Goal: Task Accomplishment & Management: Complete application form

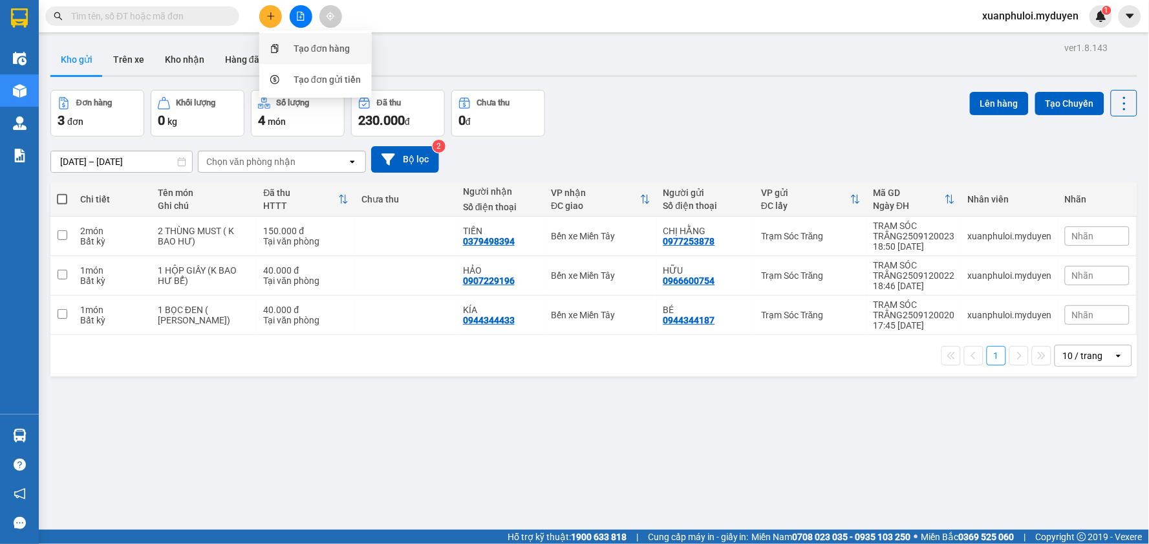
click at [319, 50] on div "Tạo đơn hàng" at bounding box center [321, 48] width 56 height 14
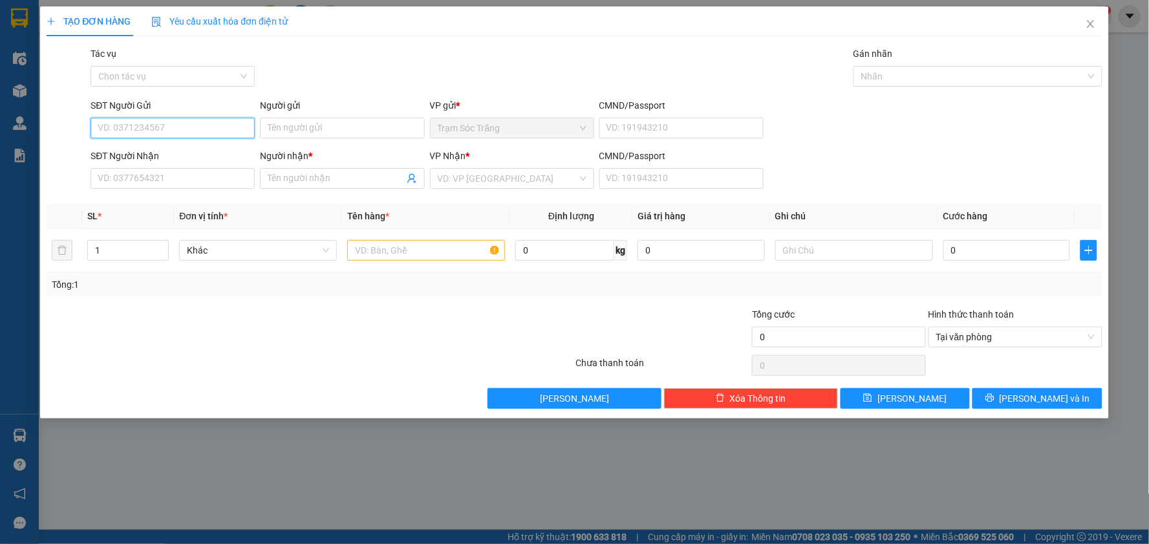
click at [186, 131] on input "SĐT Người Gửi" at bounding box center [172, 128] width 164 height 21
click at [176, 153] on div "0964931439 - QUYÊN" at bounding box center [172, 154] width 149 height 14
type input "0964931439"
type input "QUYÊN"
type input "0385825951"
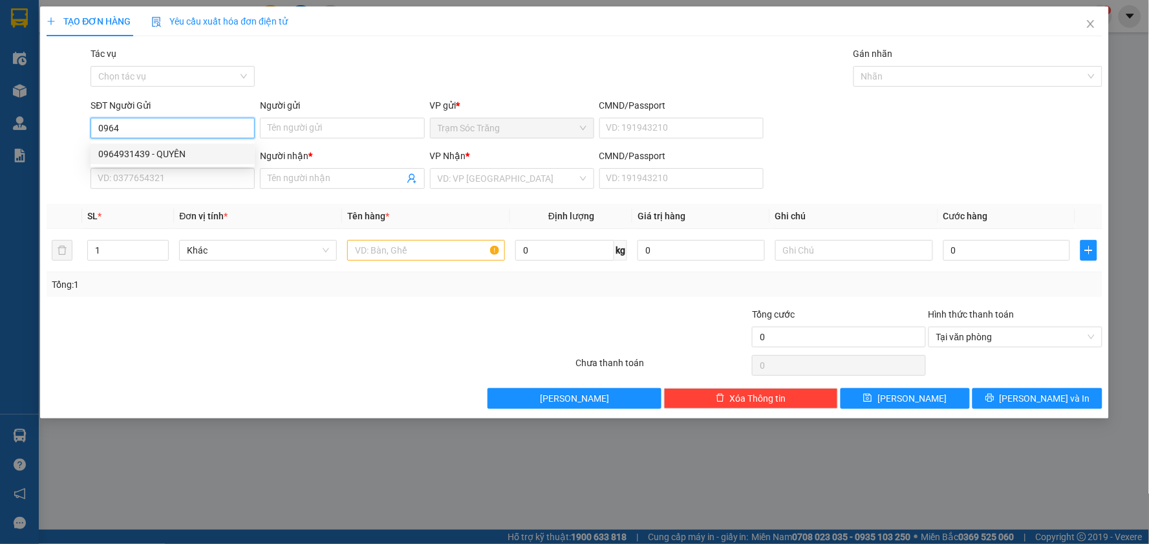
type input "VY"
type input "70.000"
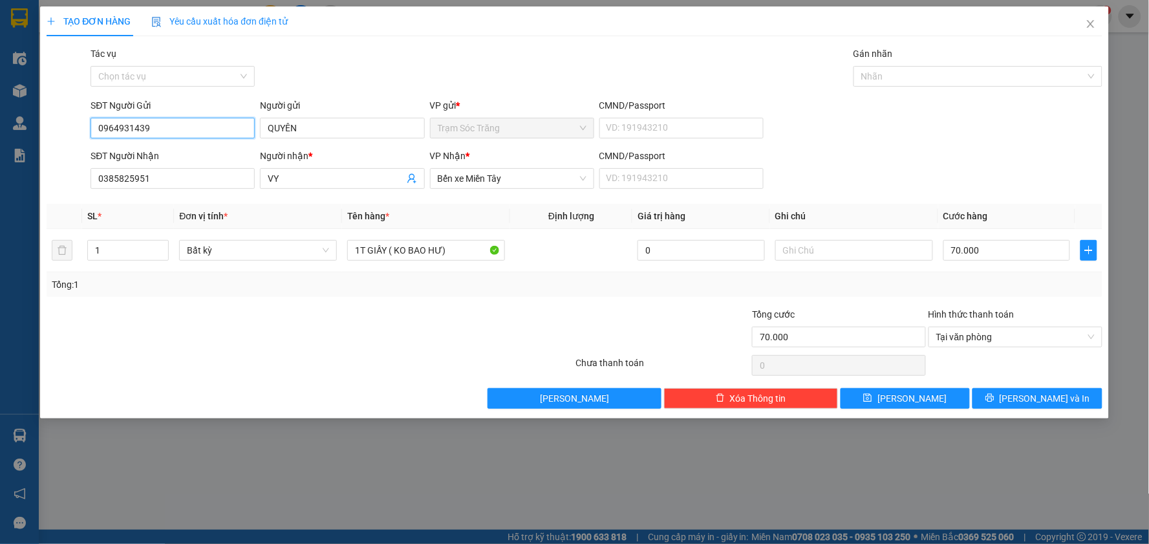
type input "0964931439"
click at [1017, 382] on div "Transit Pickup Surcharge Ids Transit Deliver Surcharge Ids Transit Deliver Surc…" at bounding box center [575, 228] width 1056 height 362
click at [994, 397] on icon "printer" at bounding box center [989, 397] width 9 height 9
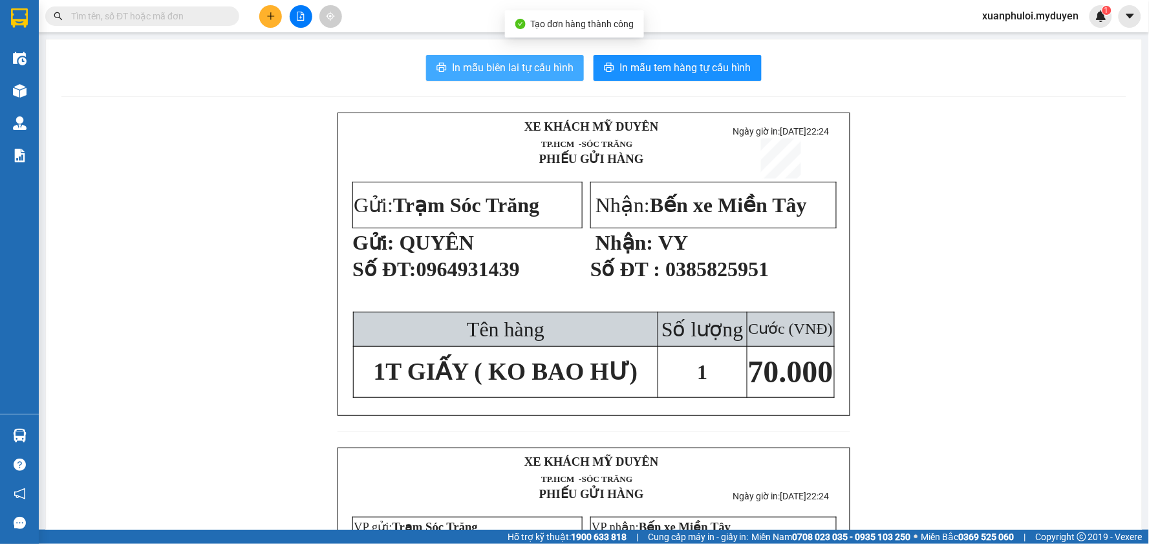
click at [485, 69] on span "In mẫu biên lai tự cấu hình" at bounding box center [513, 67] width 122 height 16
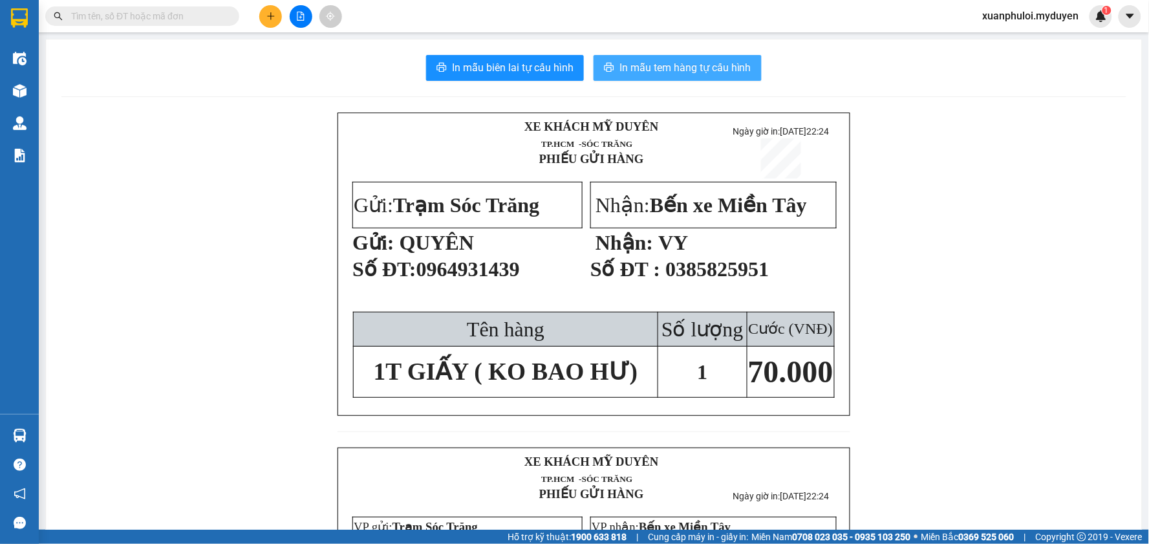
click at [683, 72] on span "In mẫu tem hàng tự cấu hình" at bounding box center [685, 67] width 132 height 16
